Goal: Check status: Check status

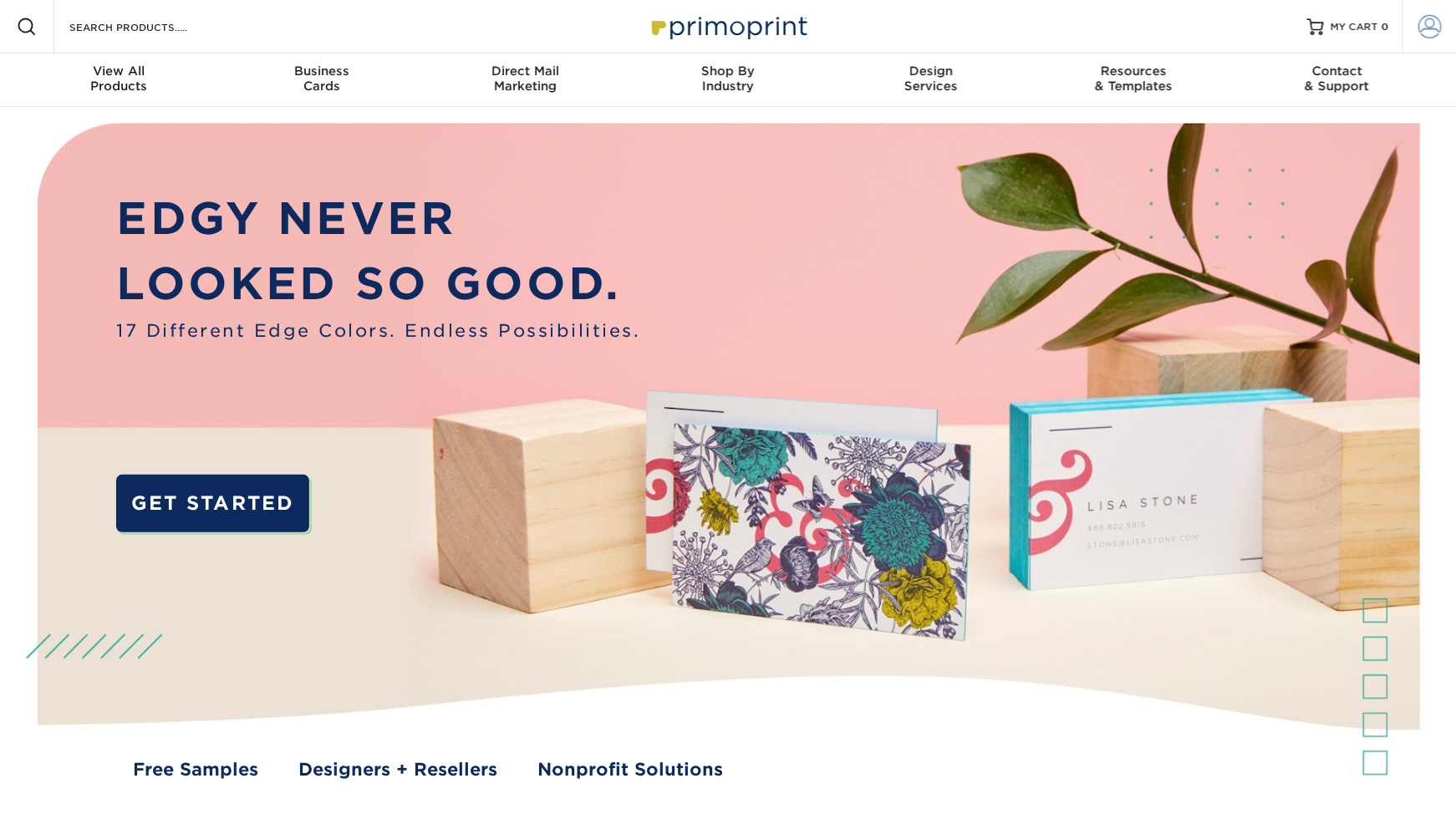
type input "angel4joy@live.com"
click at [1427, 20] on span at bounding box center [1430, 27] width 24 height 24
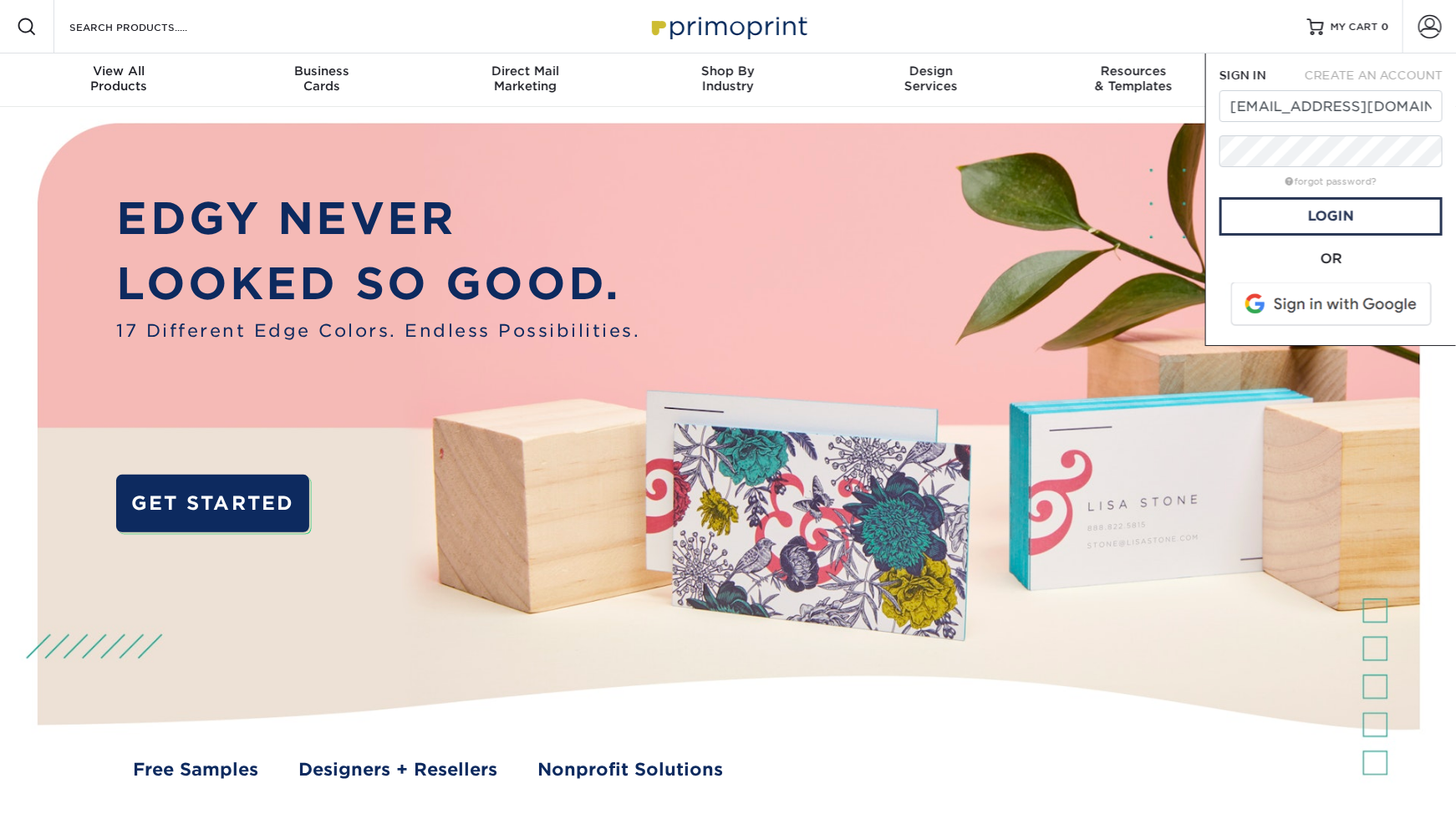
click at [1329, 303] on span at bounding box center [1331, 305] width 213 height 44
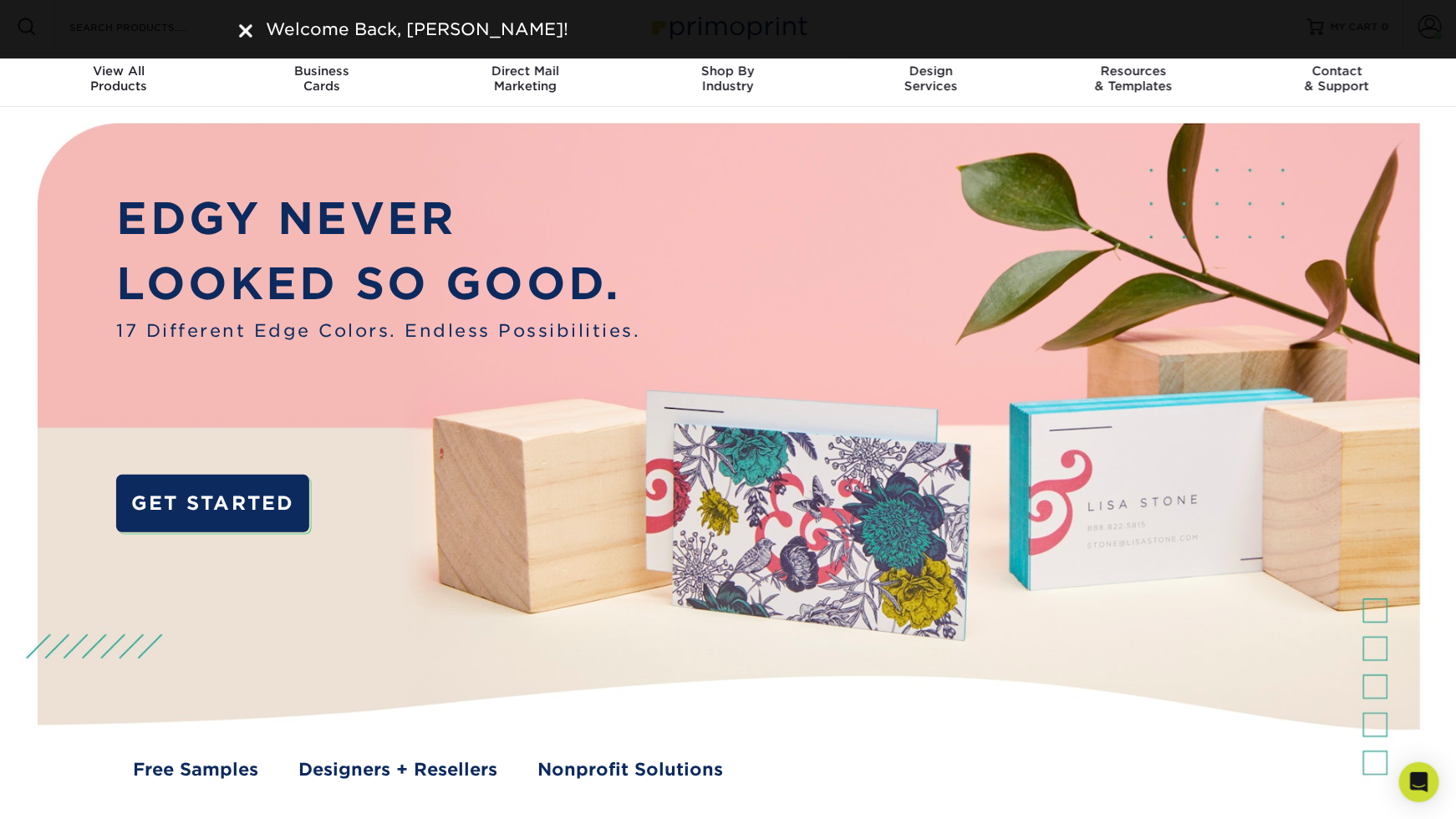
click at [251, 33] on img at bounding box center [246, 31] width 14 height 14
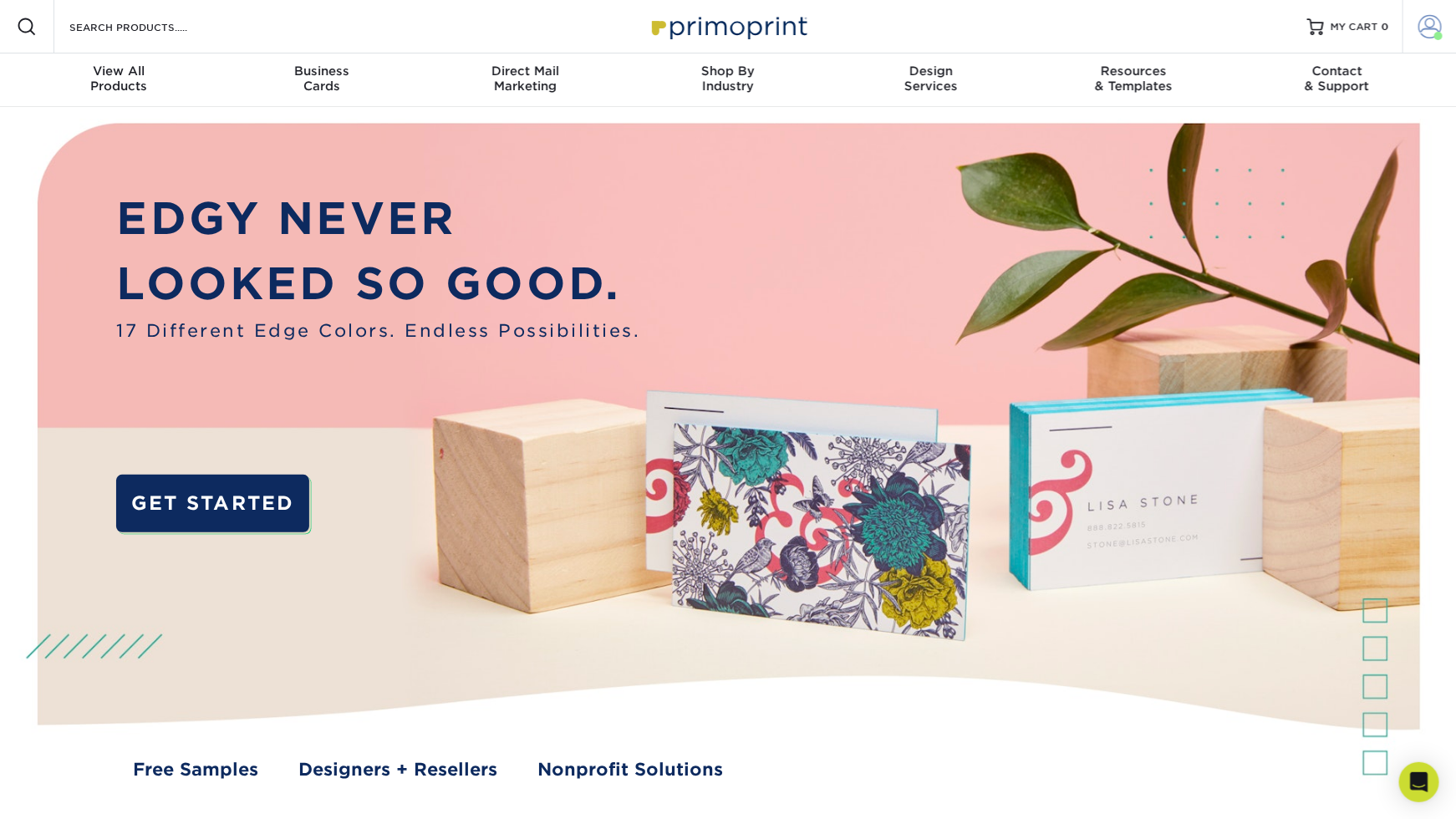
click at [1435, 33] on span at bounding box center [1438, 36] width 8 height 8
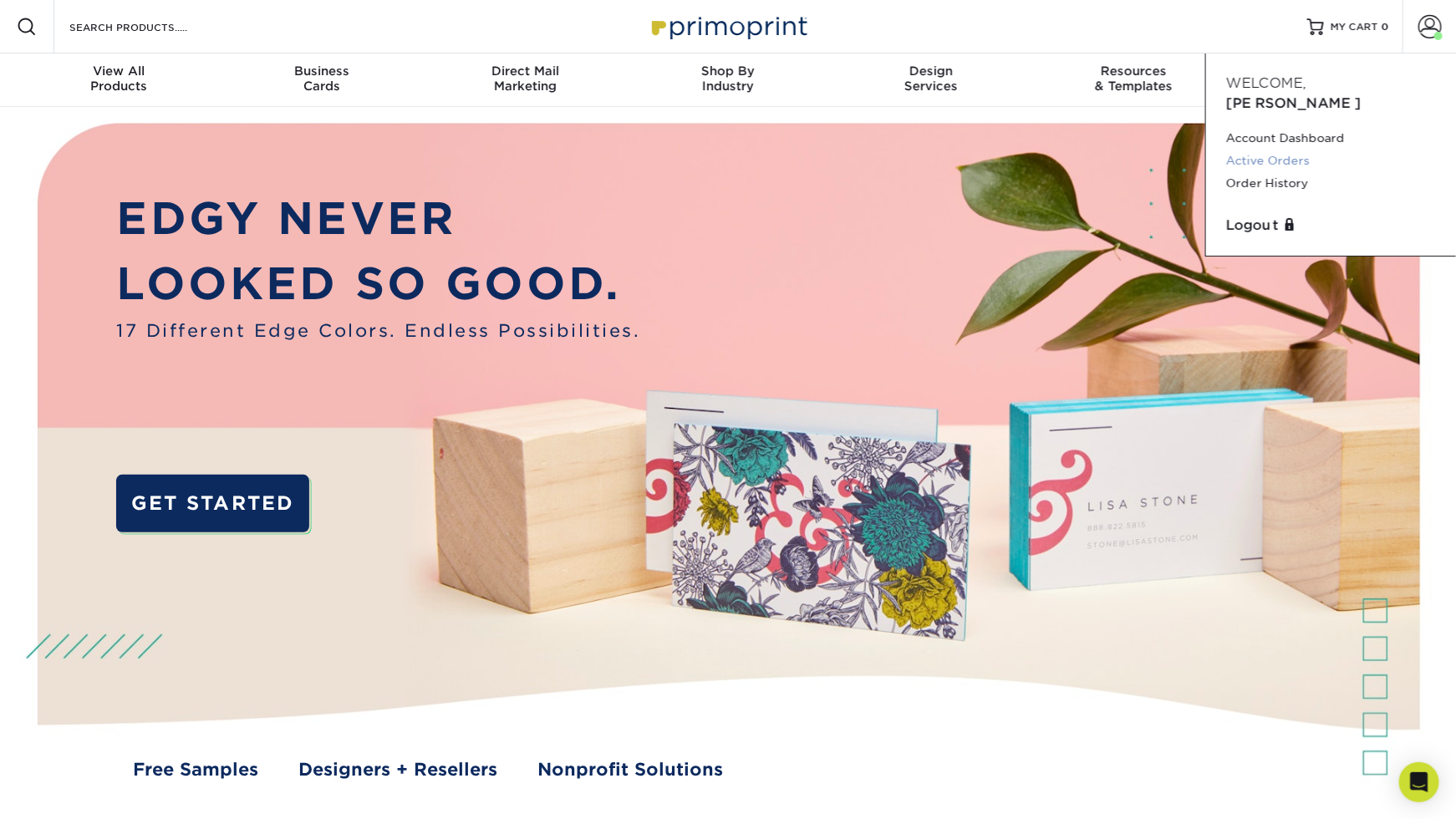
click at [1291, 149] on link "Active Orders" at bounding box center [1330, 160] width 210 height 23
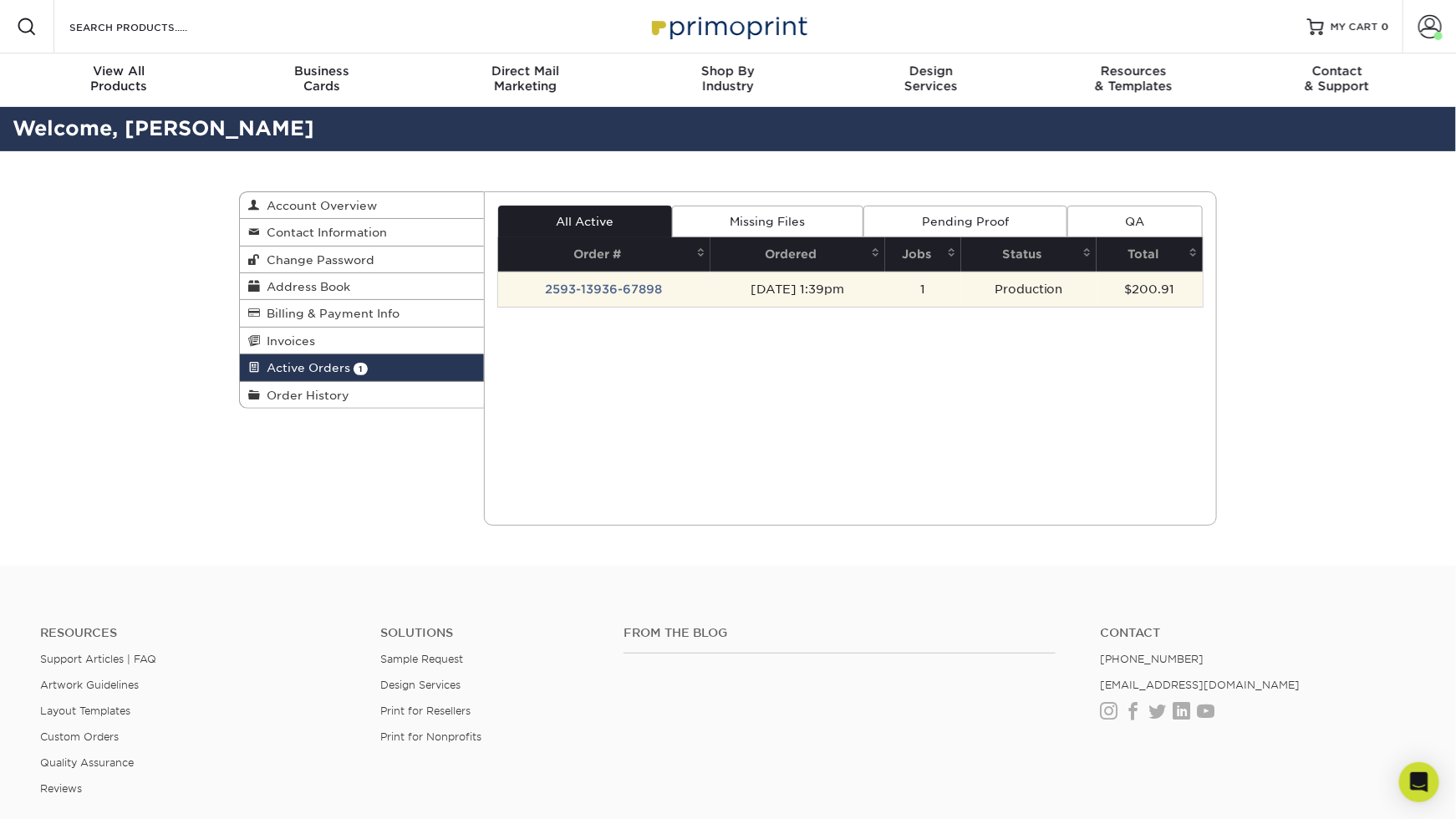
click at [623, 286] on td "2593-13936-67898" at bounding box center [603, 289] width 213 height 35
click at [592, 293] on td "2593-13936-67898" at bounding box center [603, 289] width 213 height 35
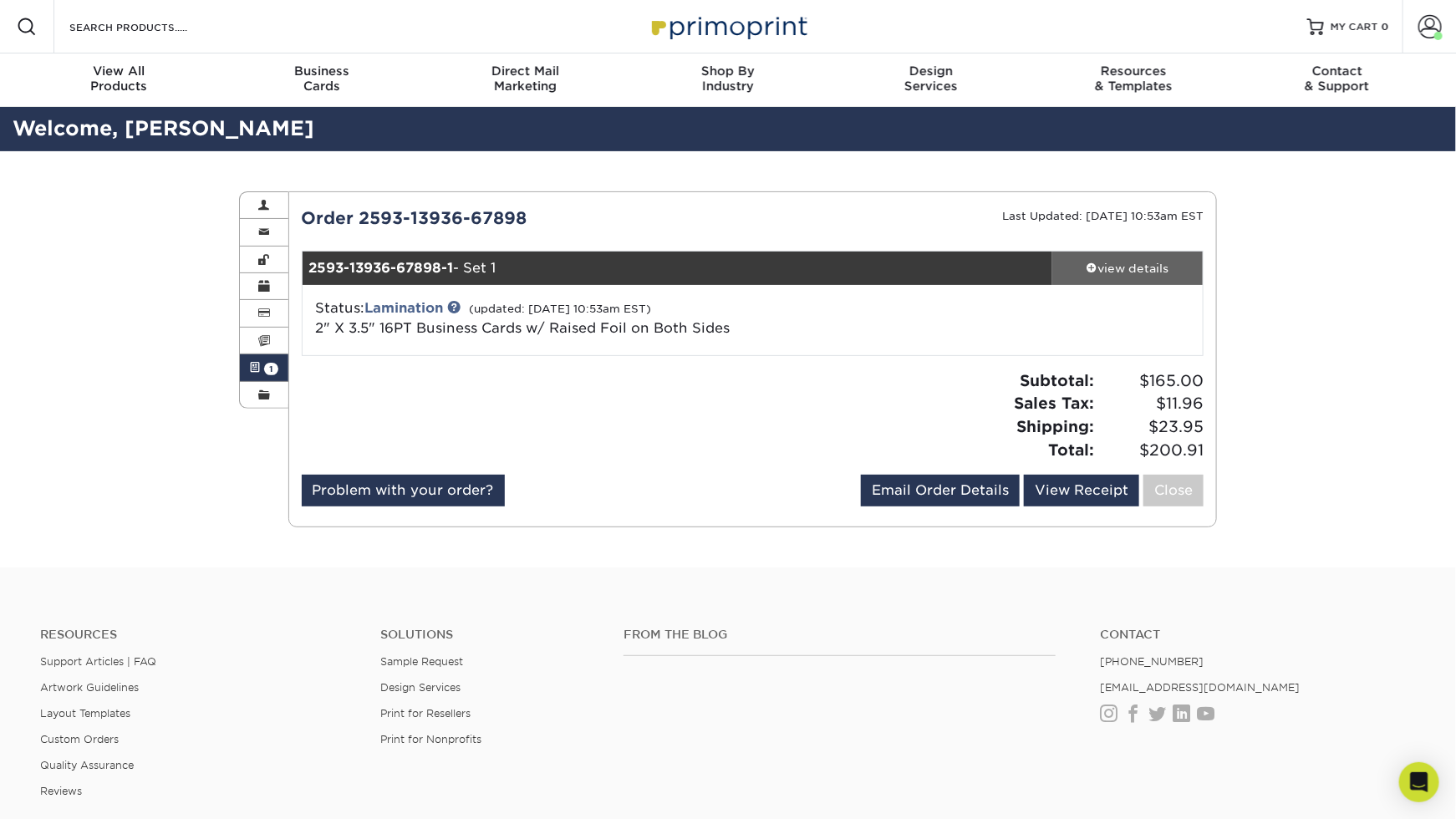
click at [1138, 266] on div "view details" at bounding box center [1128, 268] width 150 height 17
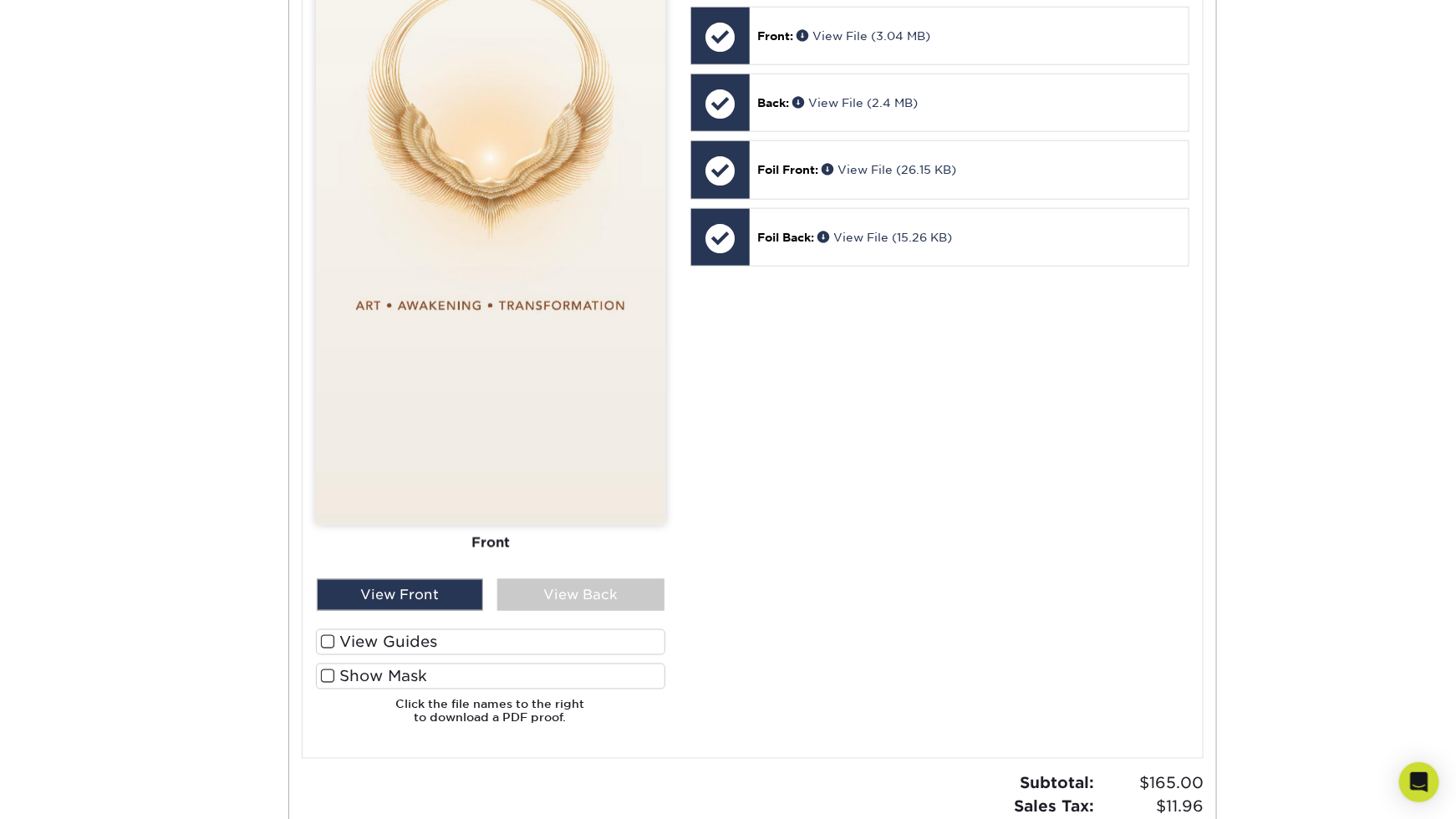
scroll to position [821, 0]
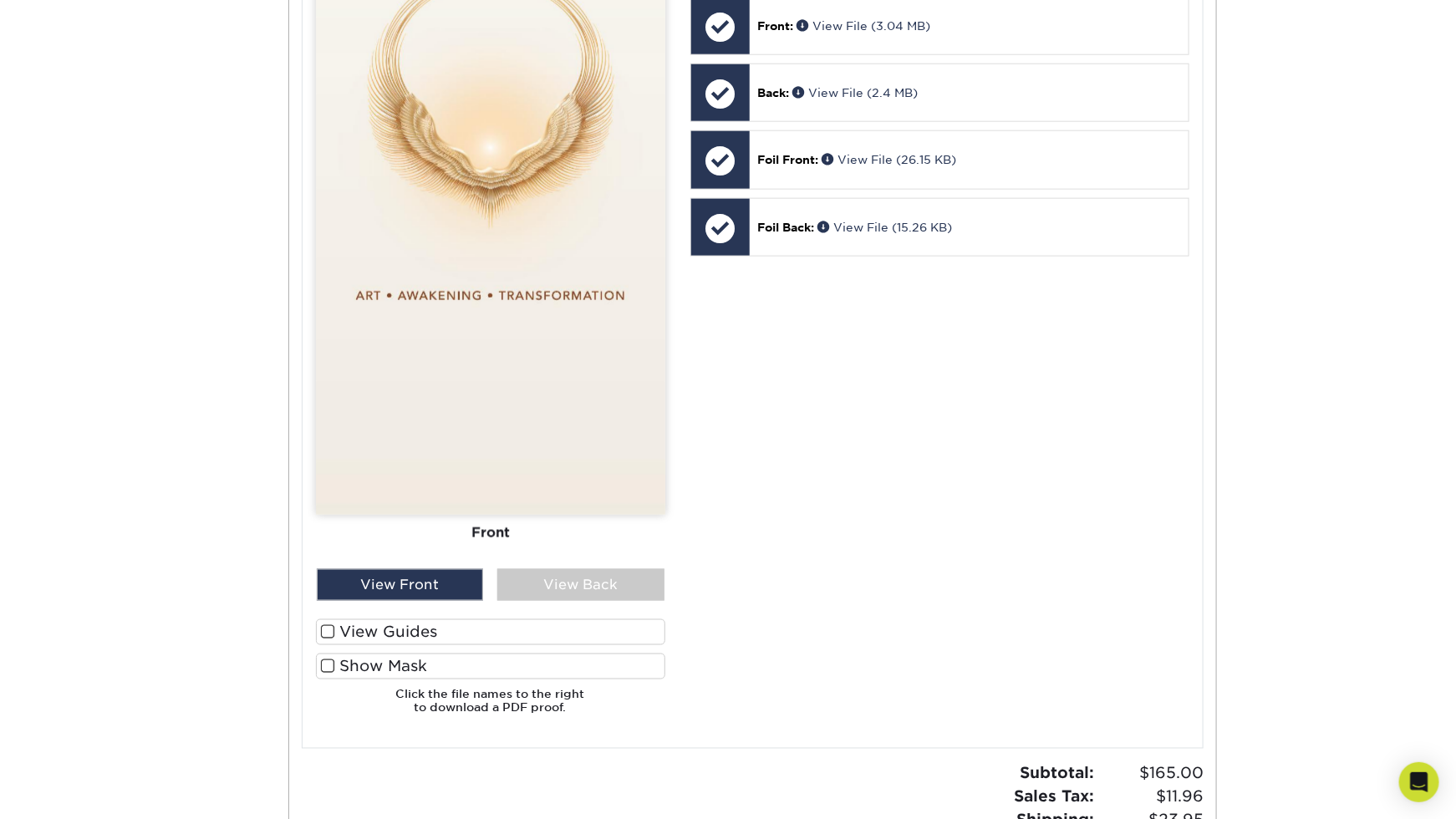
click at [320, 670] on span at bounding box center [327, 667] width 14 height 16
click at [0, 0] on input "Show Mask" at bounding box center [0, 0] width 0 height 0
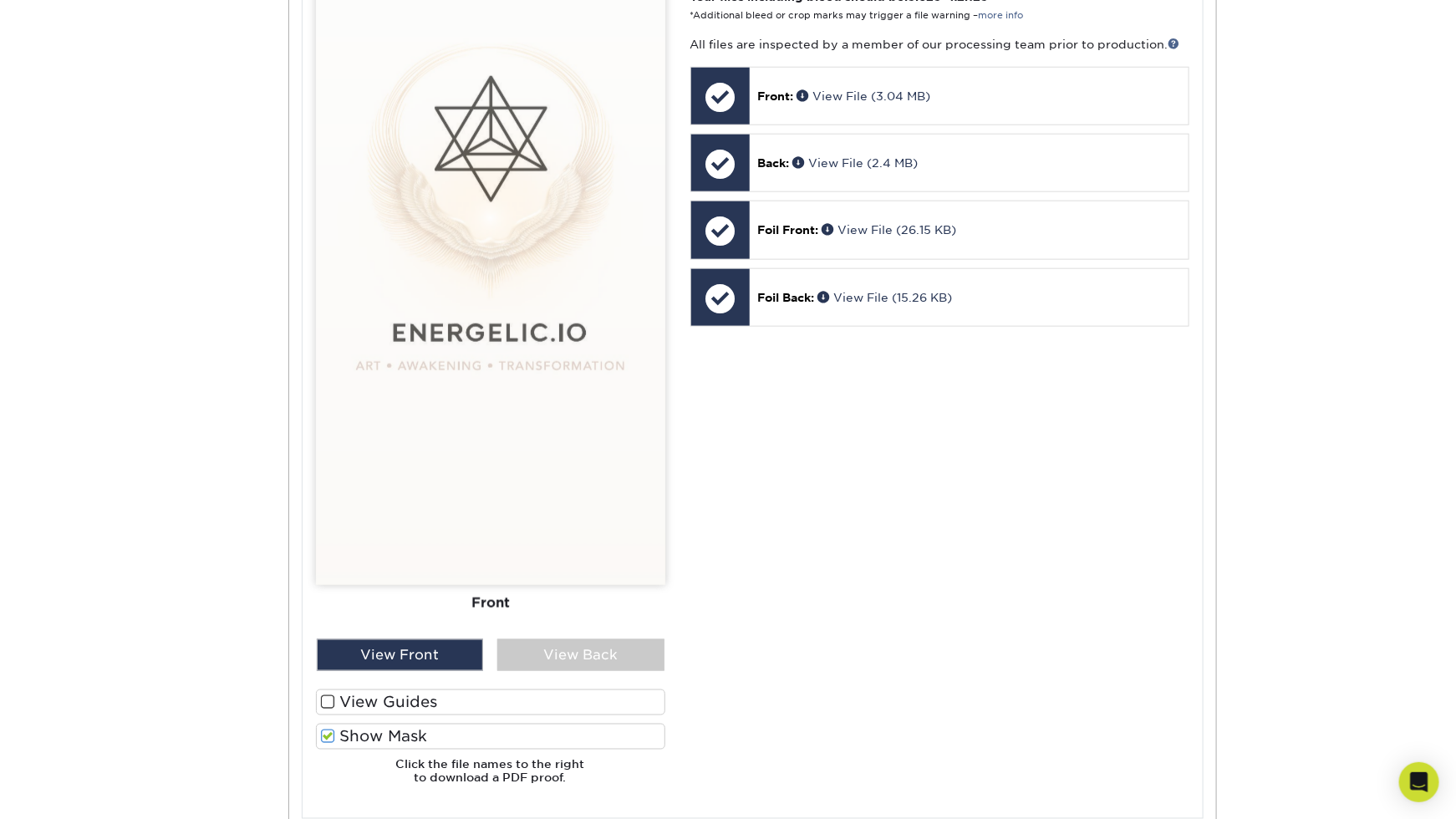
scroll to position [0, 0]
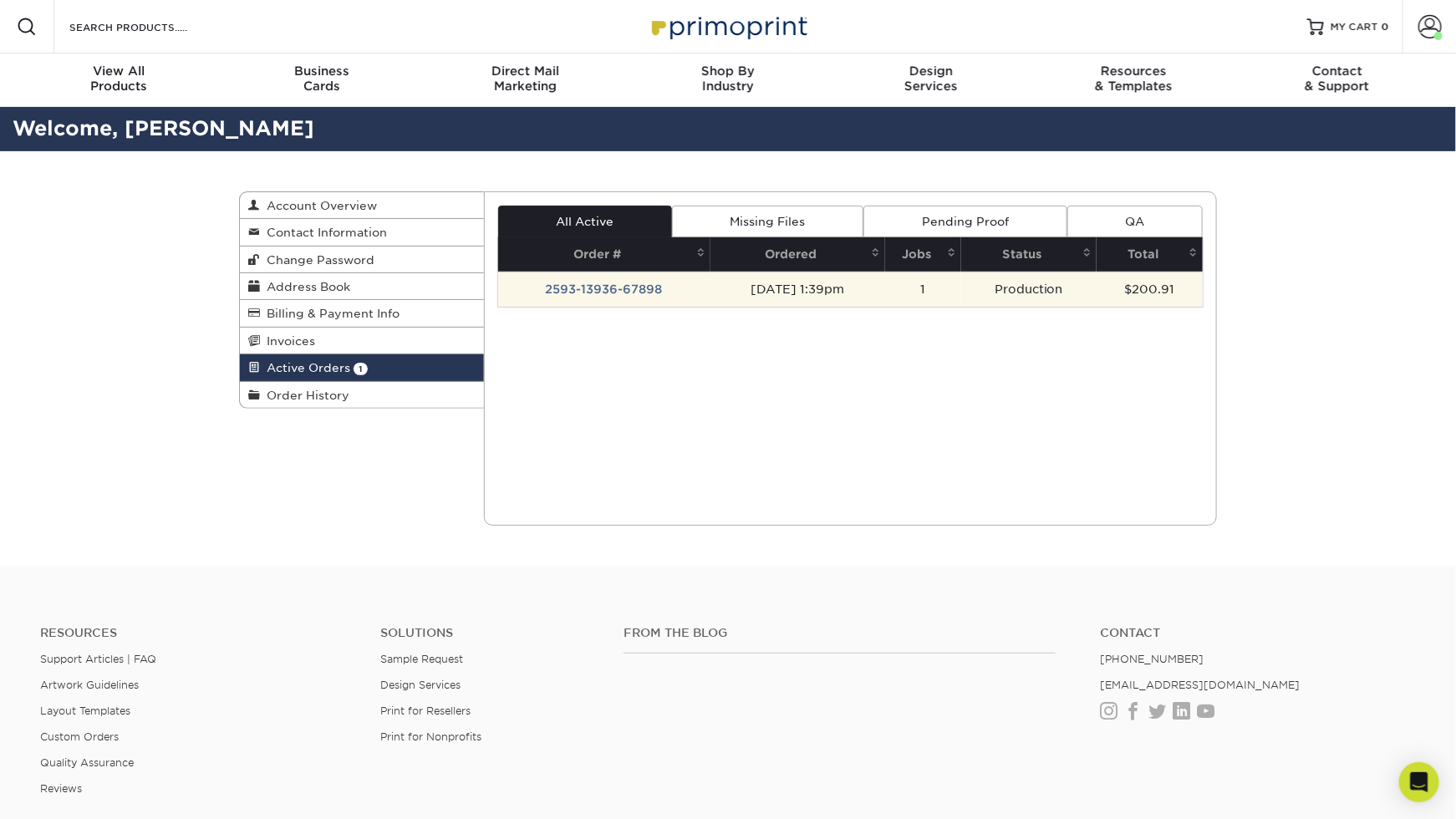
click at [615, 287] on td "2593-13936-67898" at bounding box center [603, 289] width 213 height 35
